Goal: Task Accomplishment & Management: Manage account settings

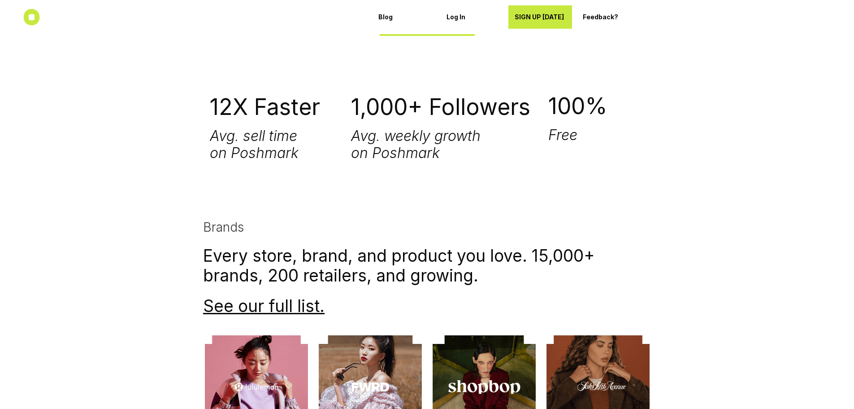
scroll to position [1973, 0]
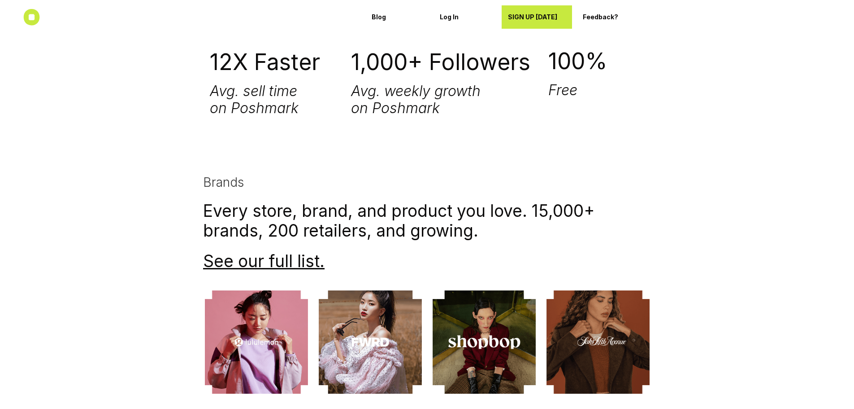
click at [537, 15] on p "SIGN UP TODAY" at bounding box center [537, 17] width 58 height 8
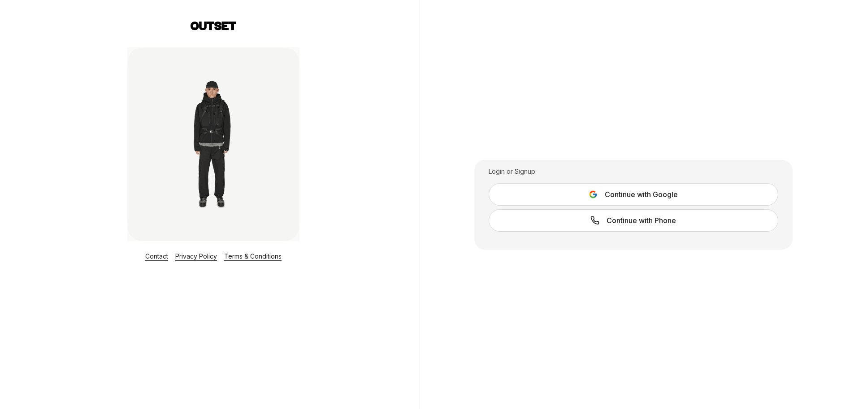
click at [701, 194] on button "Continue with Google" at bounding box center [634, 194] width 290 height 22
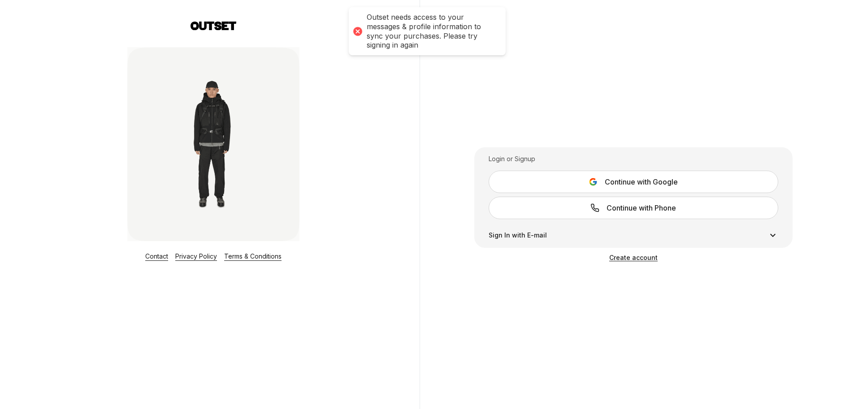
click at [641, 183] on span "Continue with Google" at bounding box center [641, 181] width 73 height 11
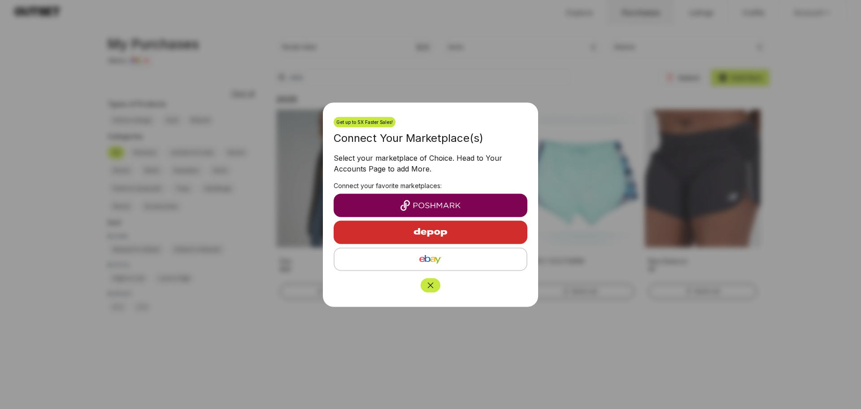
click at [424, 204] on img "button" at bounding box center [430, 205] width 179 height 11
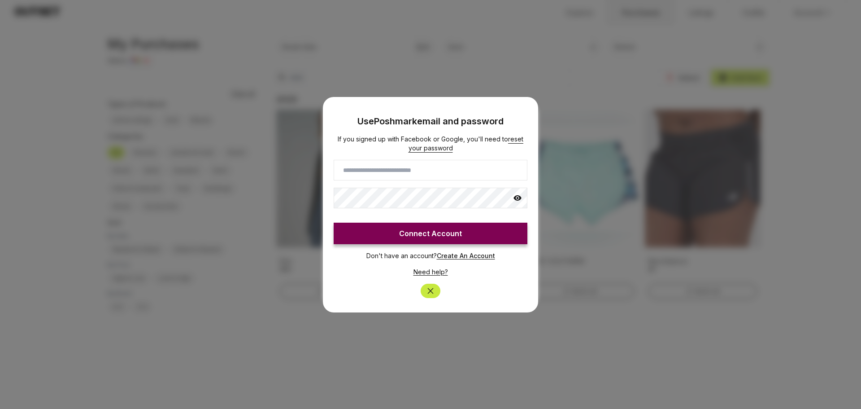
drag, startPoint x: 411, startPoint y: 172, endPoint x: 415, endPoint y: 173, distance: 4.6
click at [411, 172] on input at bounding box center [431, 170] width 194 height 21
click at [353, 170] on input "*********" at bounding box center [431, 170] width 194 height 21
type input "*********"
click at [518, 197] on icon at bounding box center [518, 197] width 8 height 5
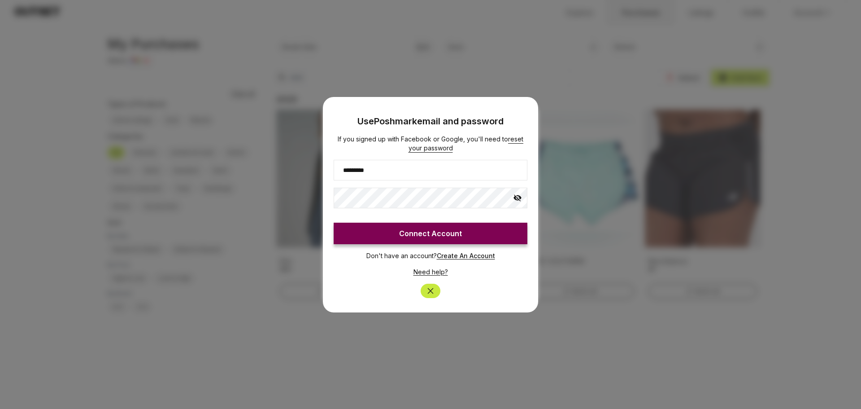
click at [449, 235] on button "Connect Account" at bounding box center [431, 233] width 194 height 22
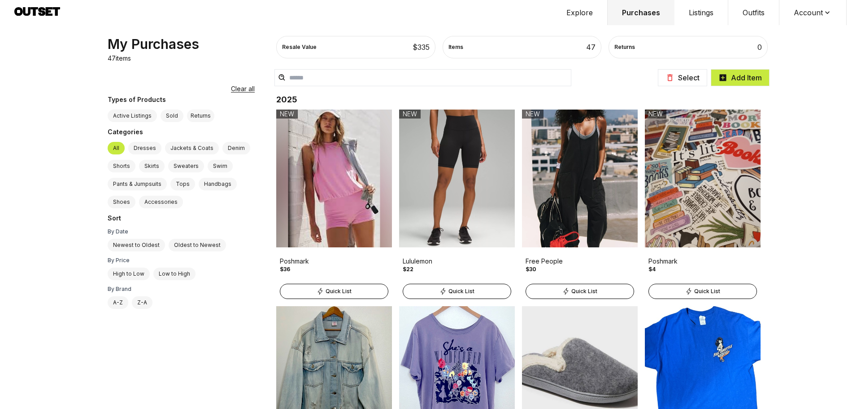
click at [829, 12] on icon at bounding box center [827, 12] width 4 height 3
click at [795, 26] on span "Profile" at bounding box center [807, 30] width 79 height 16
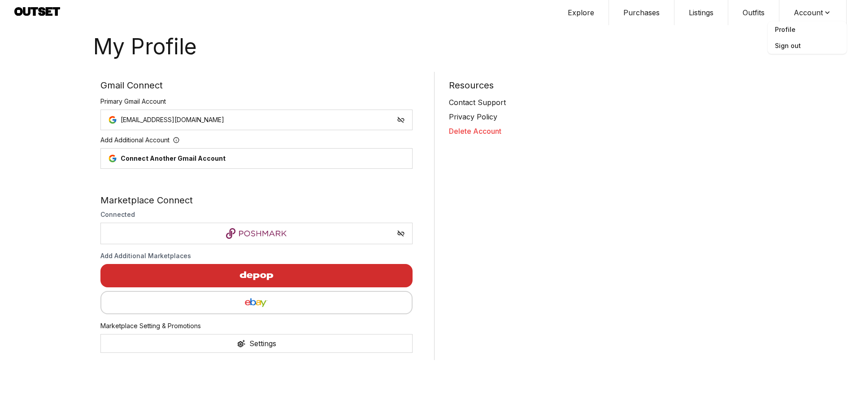
click at [252, 301] on img "button" at bounding box center [257, 302] width 296 height 11
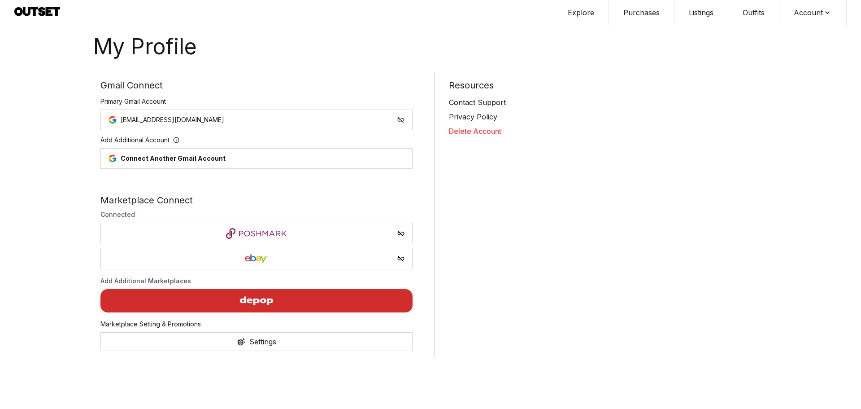
click at [635, 14] on button "Purchases" at bounding box center [641, 12] width 65 height 25
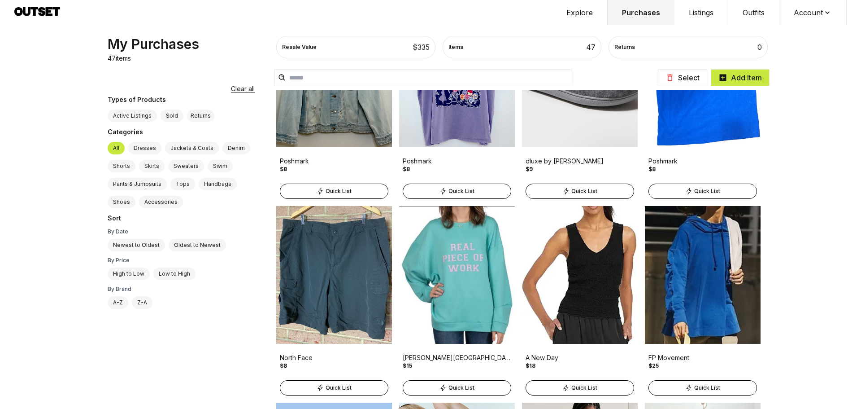
scroll to position [314, 0]
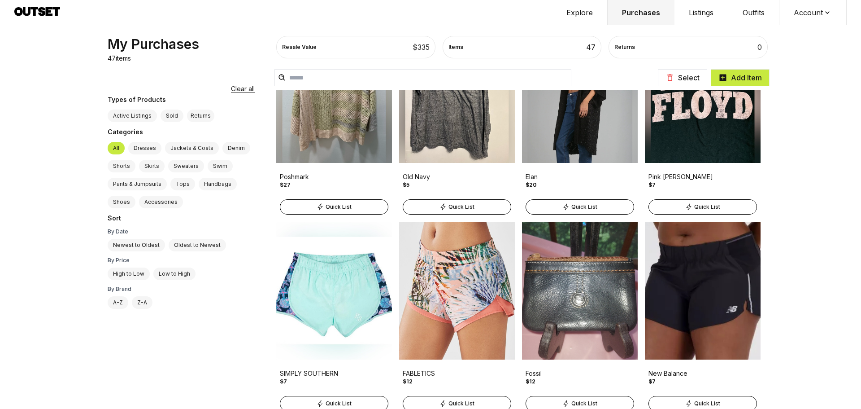
scroll to position [897, 0]
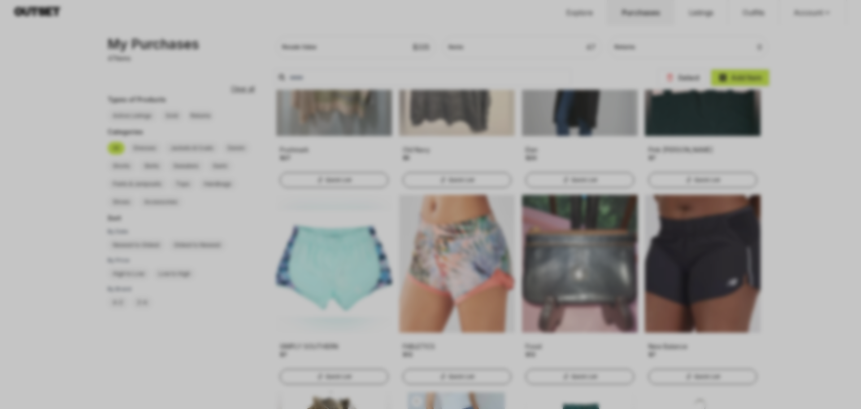
drag, startPoint x: 200, startPoint y: 87, endPoint x: 169, endPoint y: 66, distance: 37.3
click at [202, 86] on div at bounding box center [430, 204] width 861 height 409
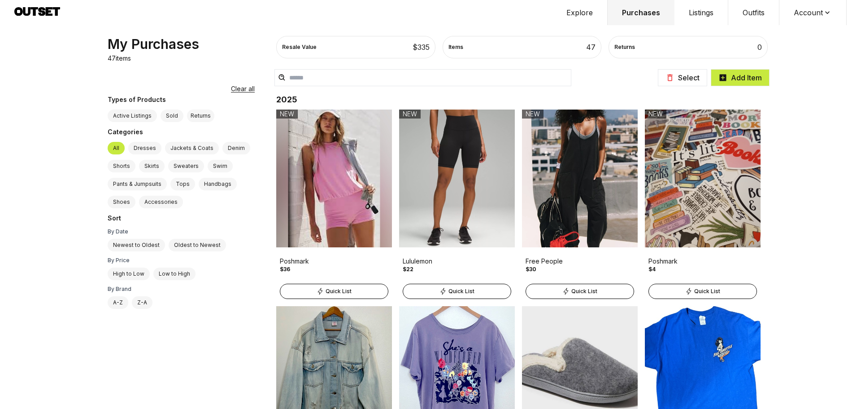
click at [708, 12] on button "Listings" at bounding box center [702, 12] width 54 height 25
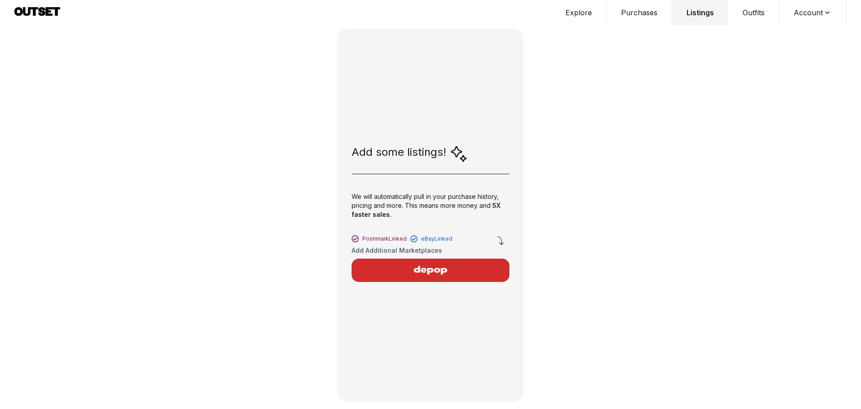
click at [801, 13] on button "Account" at bounding box center [813, 12] width 67 height 25
click at [755, 14] on button "Outfits" at bounding box center [753, 12] width 51 height 25
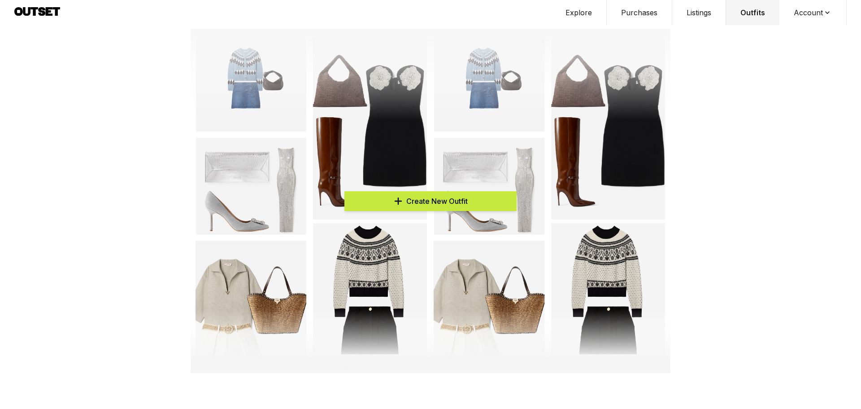
click at [590, 8] on button "Explore" at bounding box center [579, 12] width 56 height 25
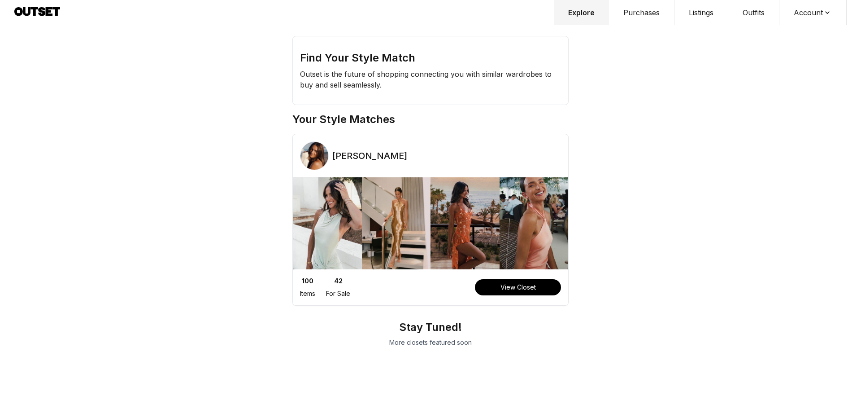
click at [629, 13] on button "Purchases" at bounding box center [641, 12] width 65 height 25
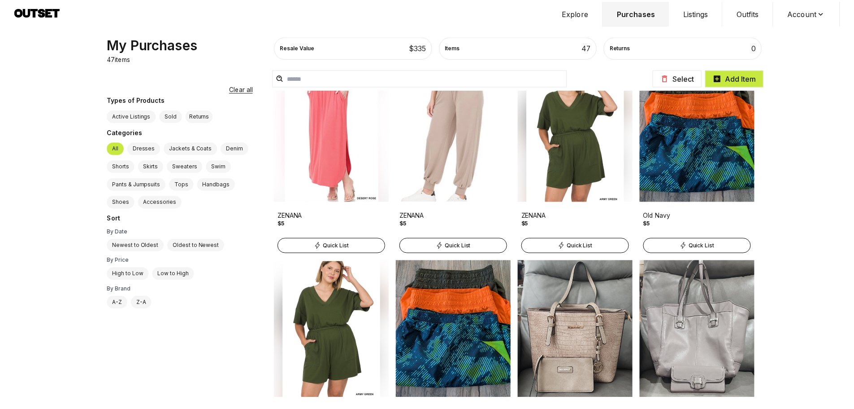
scroll to position [1797, 0]
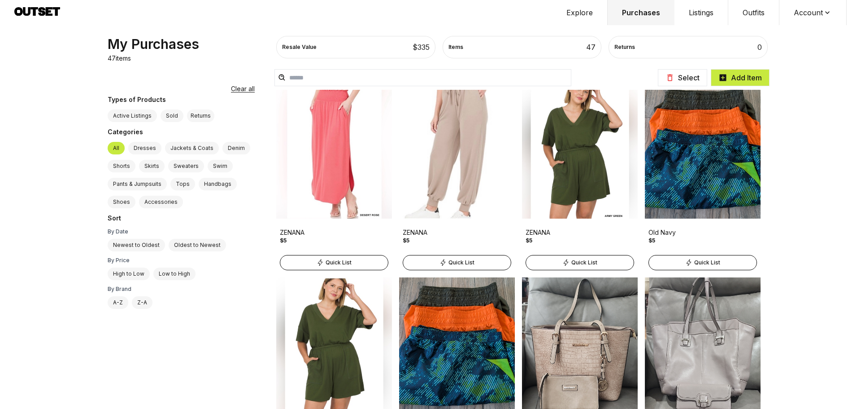
click at [592, 154] on img at bounding box center [580, 150] width 116 height 138
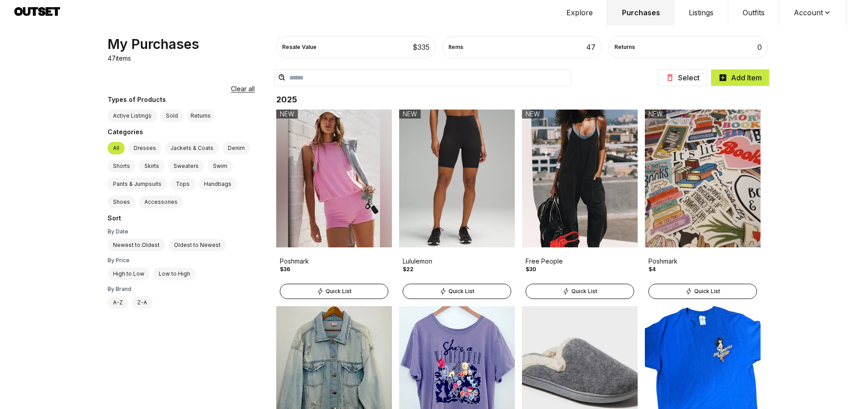
click at [451, 152] on img at bounding box center [457, 178] width 116 height 138
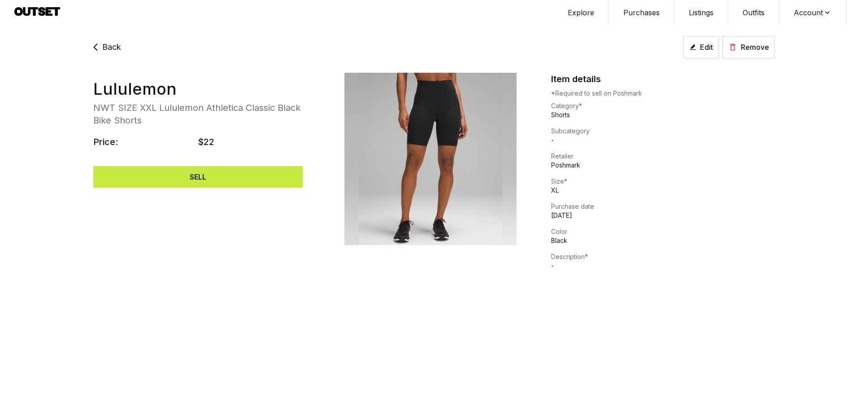
click at [701, 47] on span "Edit" at bounding box center [706, 47] width 13 height 11
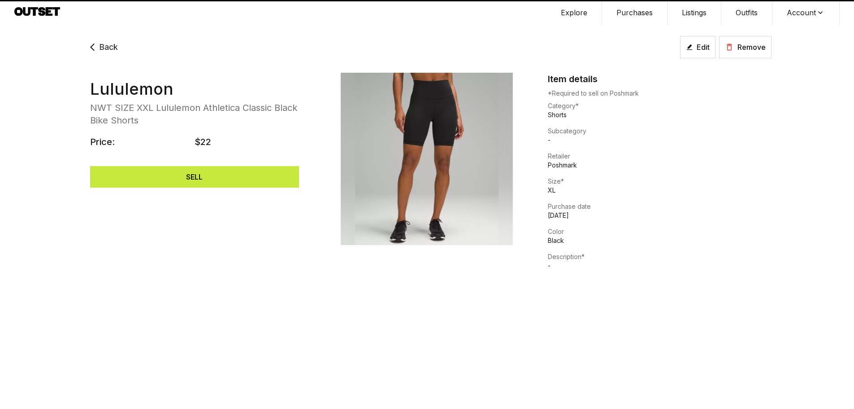
select select "******"
select select "**"
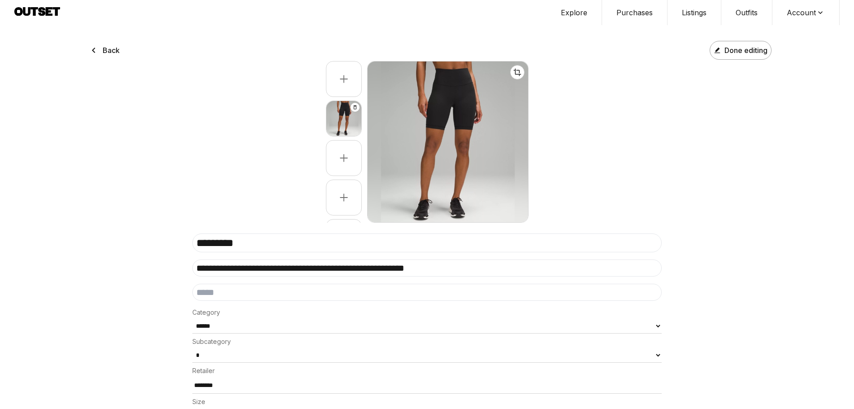
click at [251, 273] on input "**********" at bounding box center [427, 267] width 470 height 17
drag, startPoint x: 256, startPoint y: 269, endPoint x: 191, endPoint y: 271, distance: 65.1
click at [191, 271] on div "**********" at bounding box center [427, 275] width 854 height 542
click at [398, 267] on input "**********" at bounding box center [427, 267] width 470 height 17
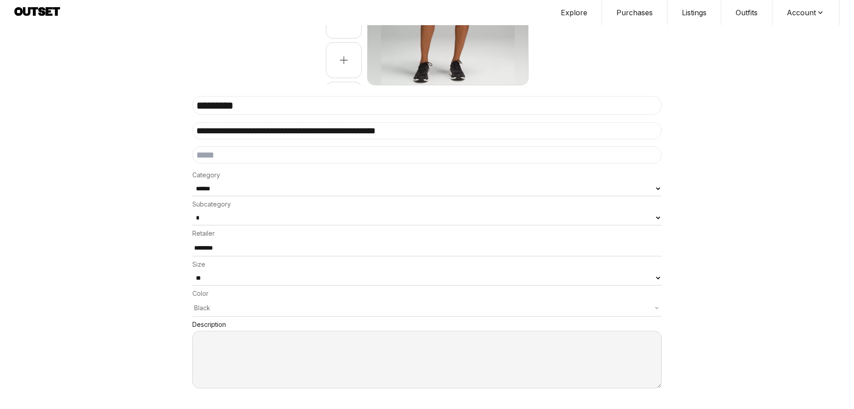
scroll to position [141, 0]
type input "**********"
click at [660, 185] on select "**********" at bounding box center [427, 188] width 470 height 15
click at [168, 241] on div "**********" at bounding box center [427, 137] width 854 height 542
click at [659, 213] on select "* ****** *****" at bounding box center [427, 217] width 470 height 15
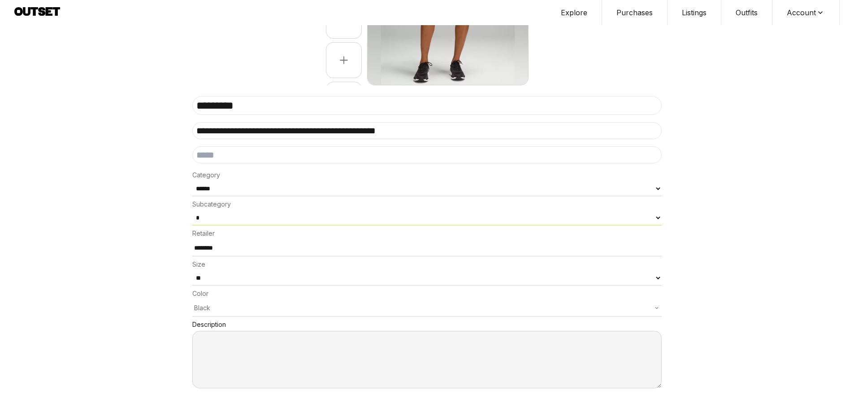
select select "******"
click at [192, 210] on select "* ****** *****" at bounding box center [427, 217] width 470 height 15
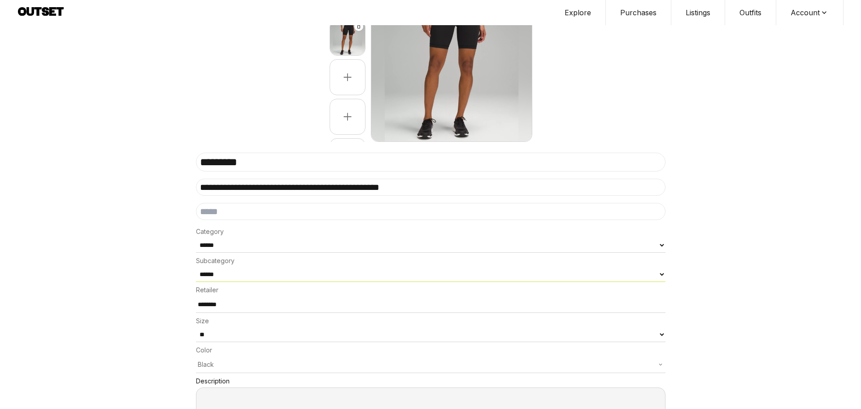
scroll to position [0, 0]
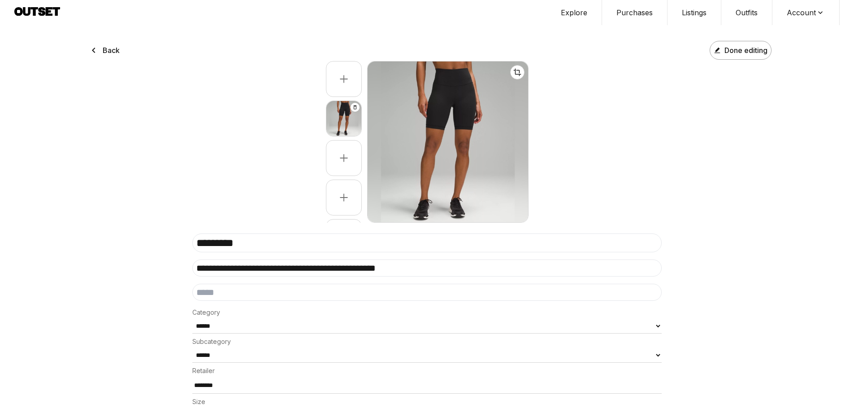
click at [739, 51] on span "Done editing" at bounding box center [746, 50] width 43 height 11
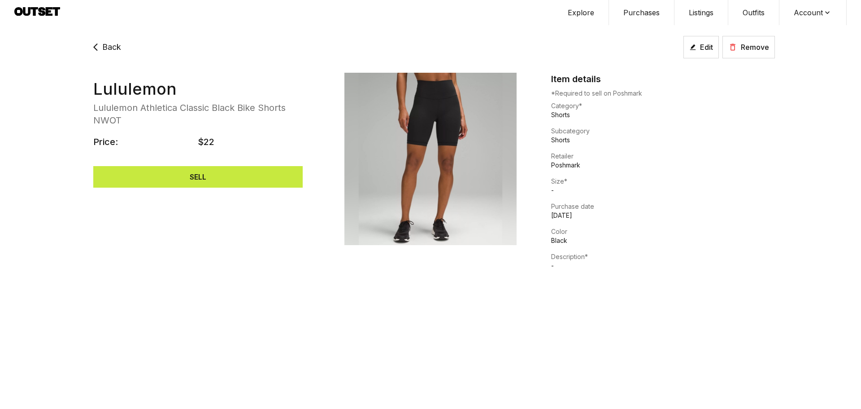
click at [116, 46] on span "Back" at bounding box center [111, 47] width 19 height 13
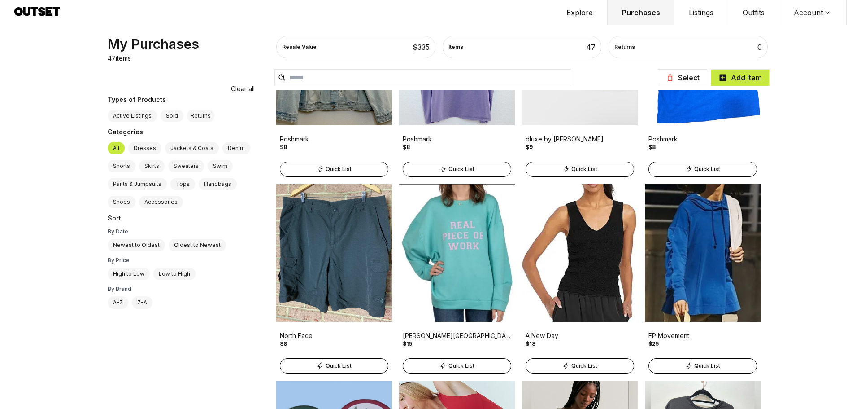
scroll to position [359, 0]
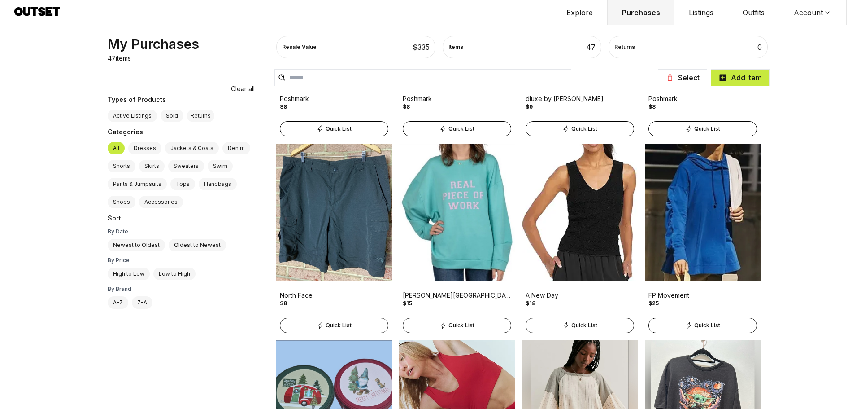
click at [347, 234] on img at bounding box center [334, 213] width 116 height 138
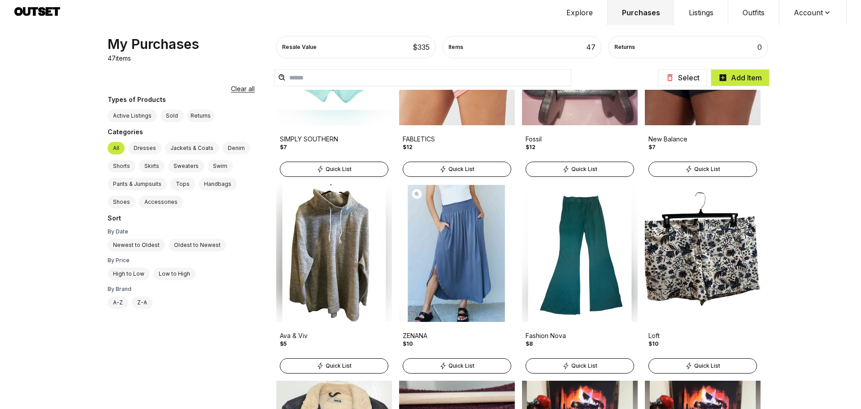
scroll to position [1121, 0]
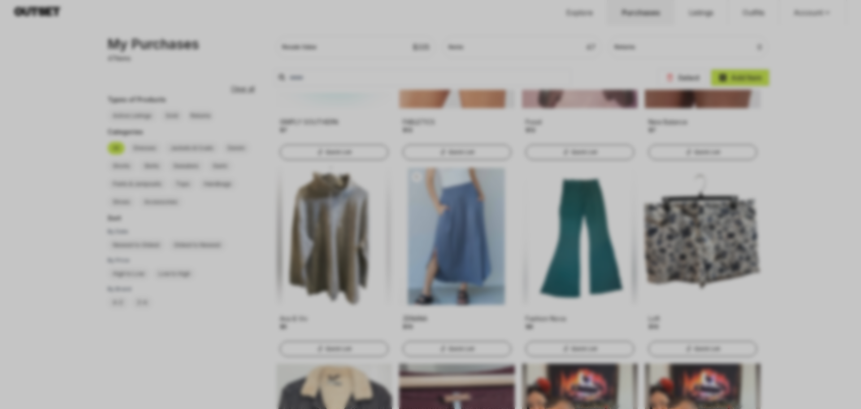
drag, startPoint x: 440, startPoint y: 259, endPoint x: 444, endPoint y: 252, distance: 8.0
drag, startPoint x: 444, startPoint y: 252, endPoint x: 832, endPoint y: 112, distance: 413.4
click at [832, 112] on div at bounding box center [430, 204] width 861 height 409
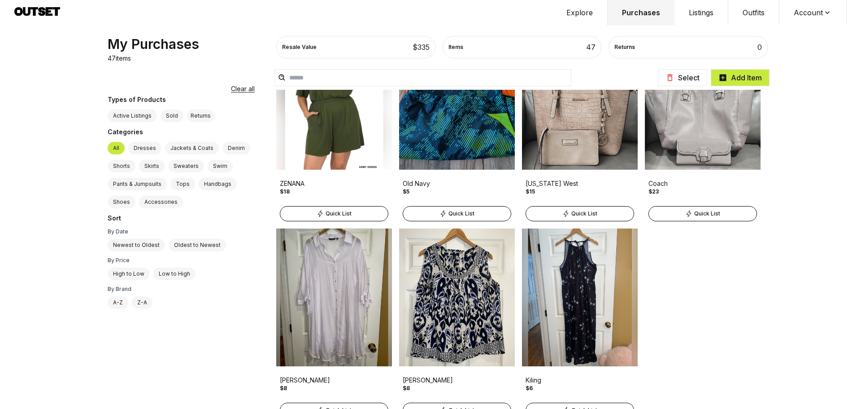
scroll to position [2029, 0]
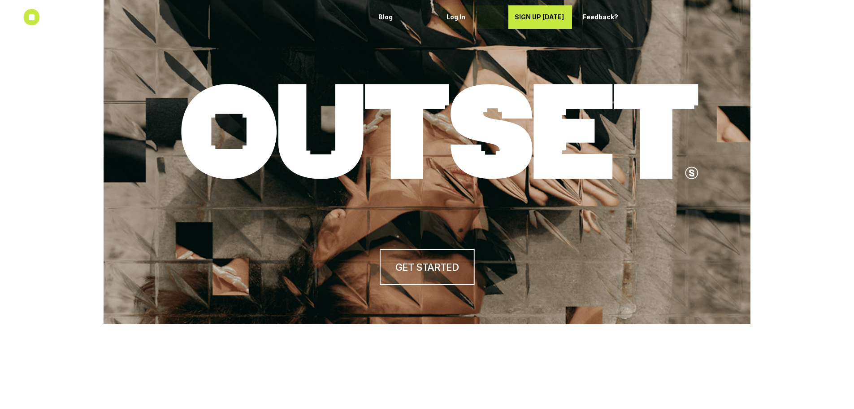
click at [461, 18] on p "Log In" at bounding box center [472, 17] width 51 height 8
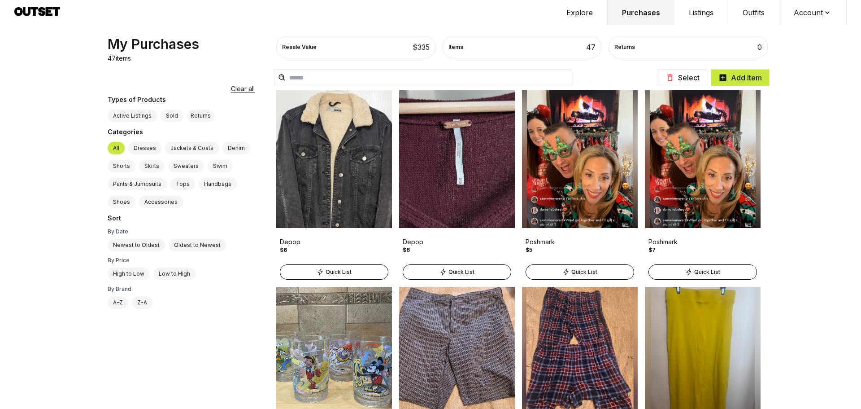
scroll to position [1346, 0]
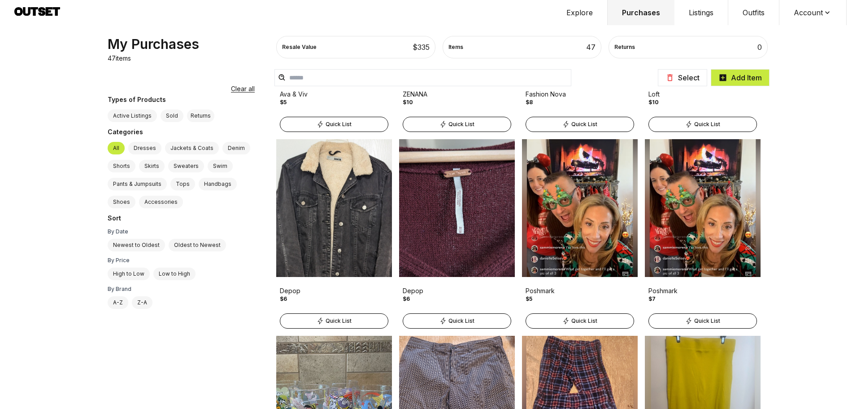
click at [700, 187] on img at bounding box center [703, 208] width 116 height 138
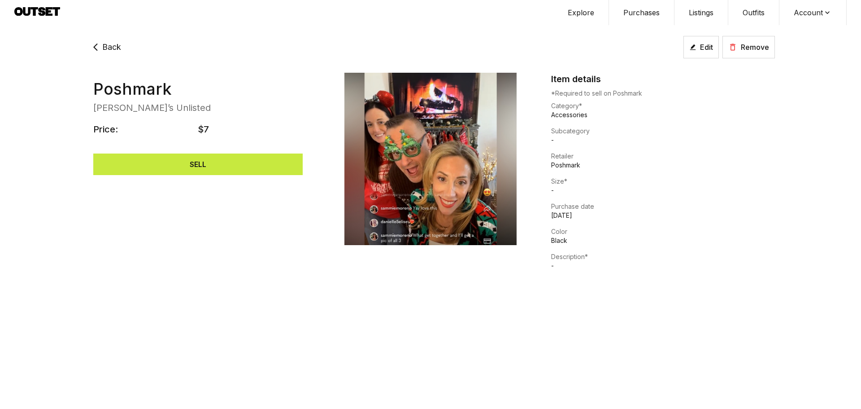
click at [736, 49] on icon at bounding box center [732, 47] width 5 height 7
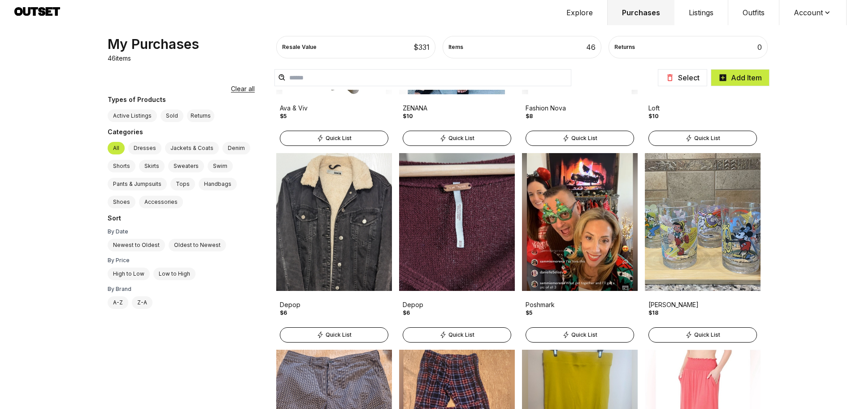
scroll to position [1346, 0]
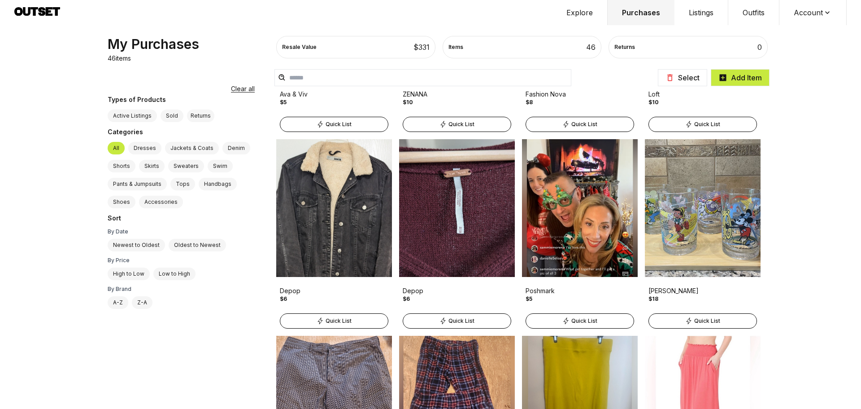
click at [575, 211] on img at bounding box center [580, 208] width 116 height 138
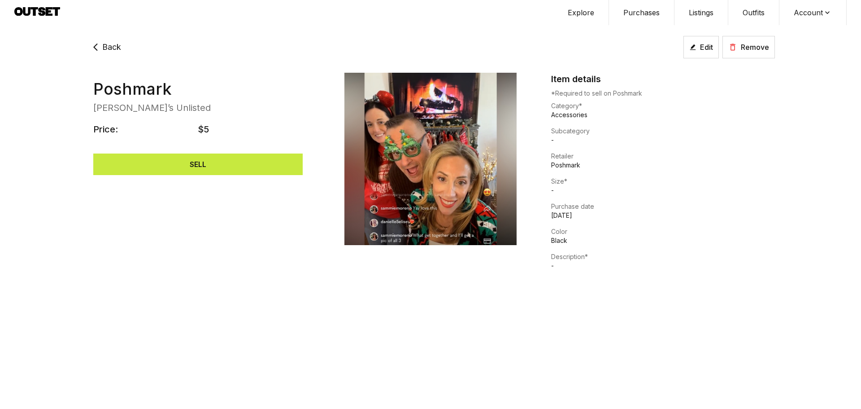
click at [762, 44] on span "Remove" at bounding box center [755, 47] width 28 height 11
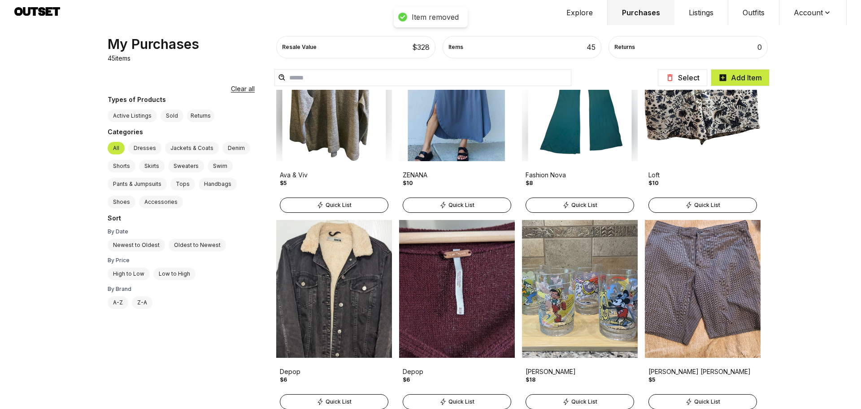
scroll to position [1301, 0]
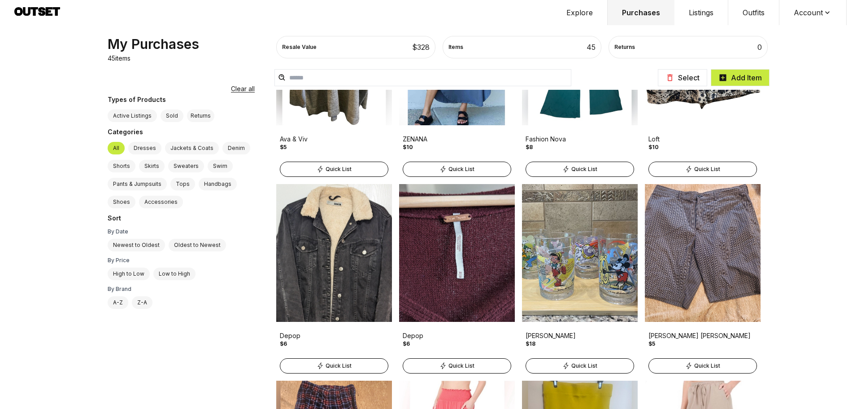
click at [337, 258] on img at bounding box center [334, 253] width 116 height 138
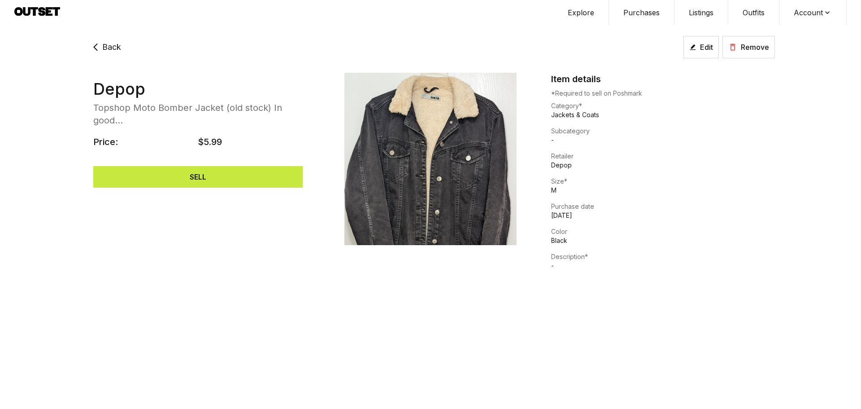
click at [756, 44] on span "Remove" at bounding box center [755, 47] width 28 height 11
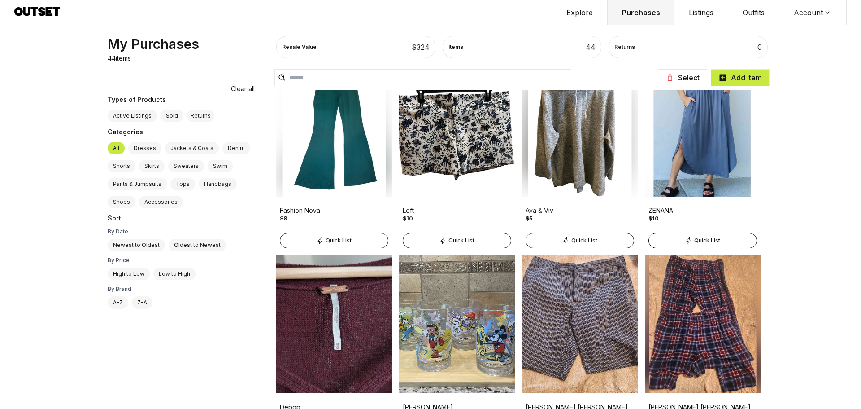
scroll to position [1256, 0]
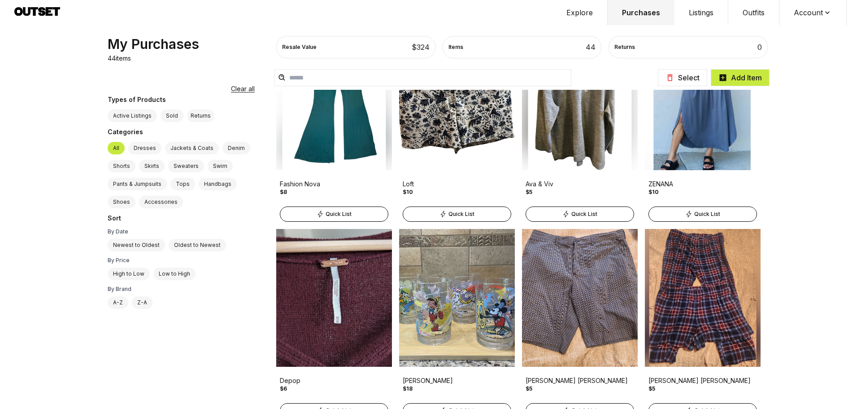
click at [318, 305] on img at bounding box center [334, 298] width 116 height 138
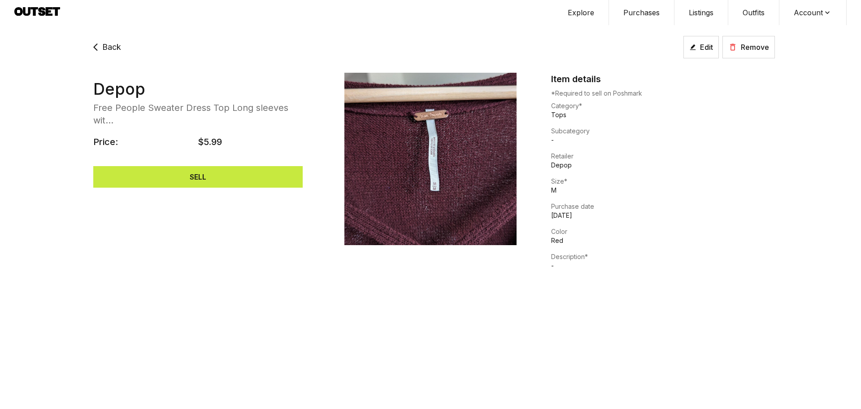
click at [747, 46] on span "Remove" at bounding box center [755, 47] width 28 height 11
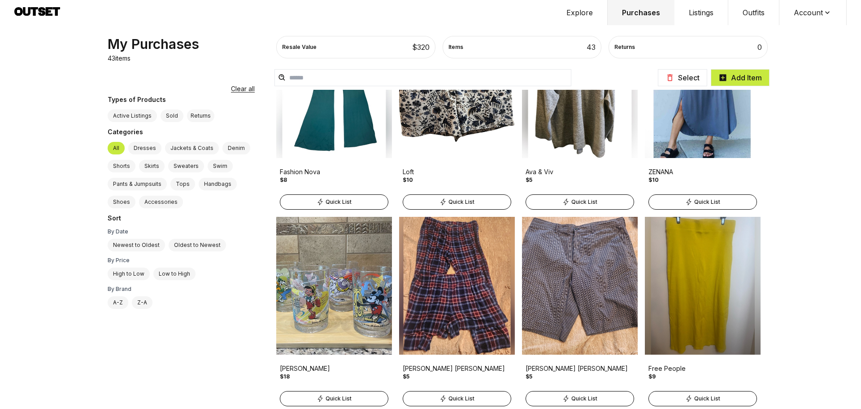
scroll to position [1301, 0]
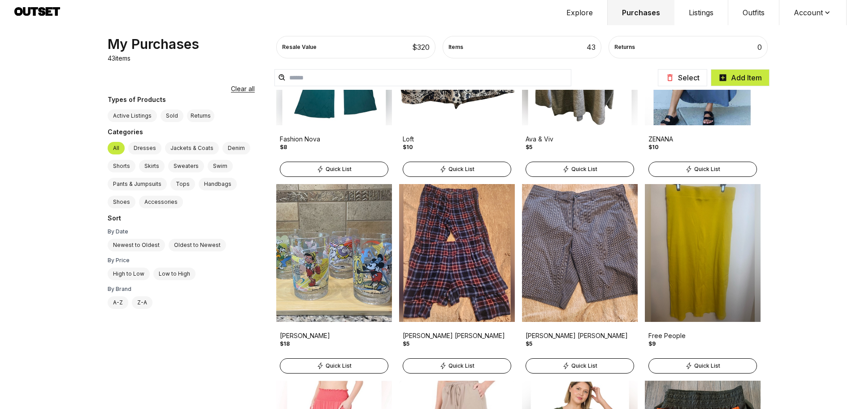
click at [319, 251] on img at bounding box center [334, 253] width 116 height 138
